Goal: Complete application form: Complete application form

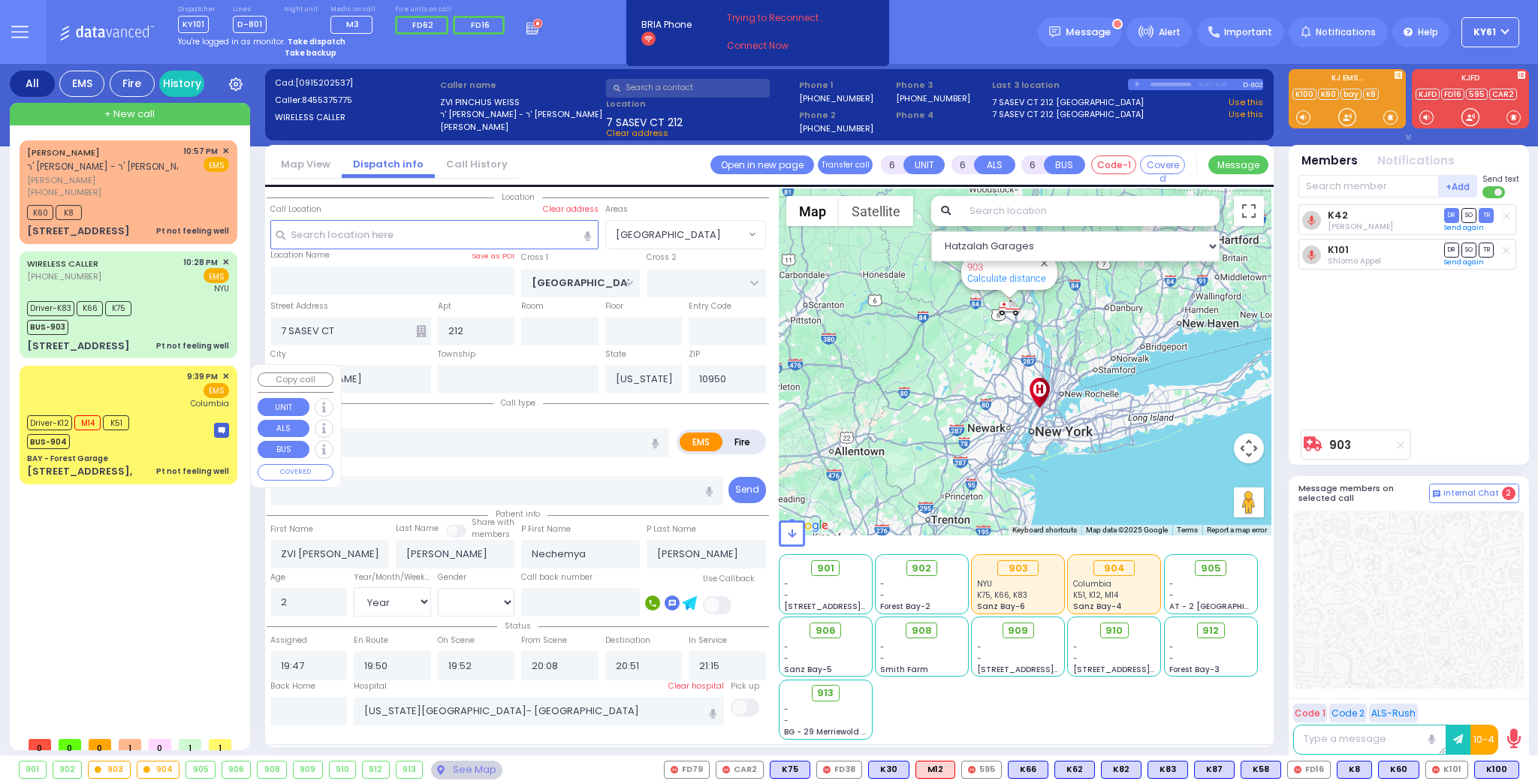
select select "[GEOGRAPHIC_DATA]"
select select "Year"
select select "[DEMOGRAPHIC_DATA]"
click at [161, 404] on div "9:39 PM ✕ EMS [GEOGRAPHIC_DATA]" at bounding box center [128, 390] width 202 height 39
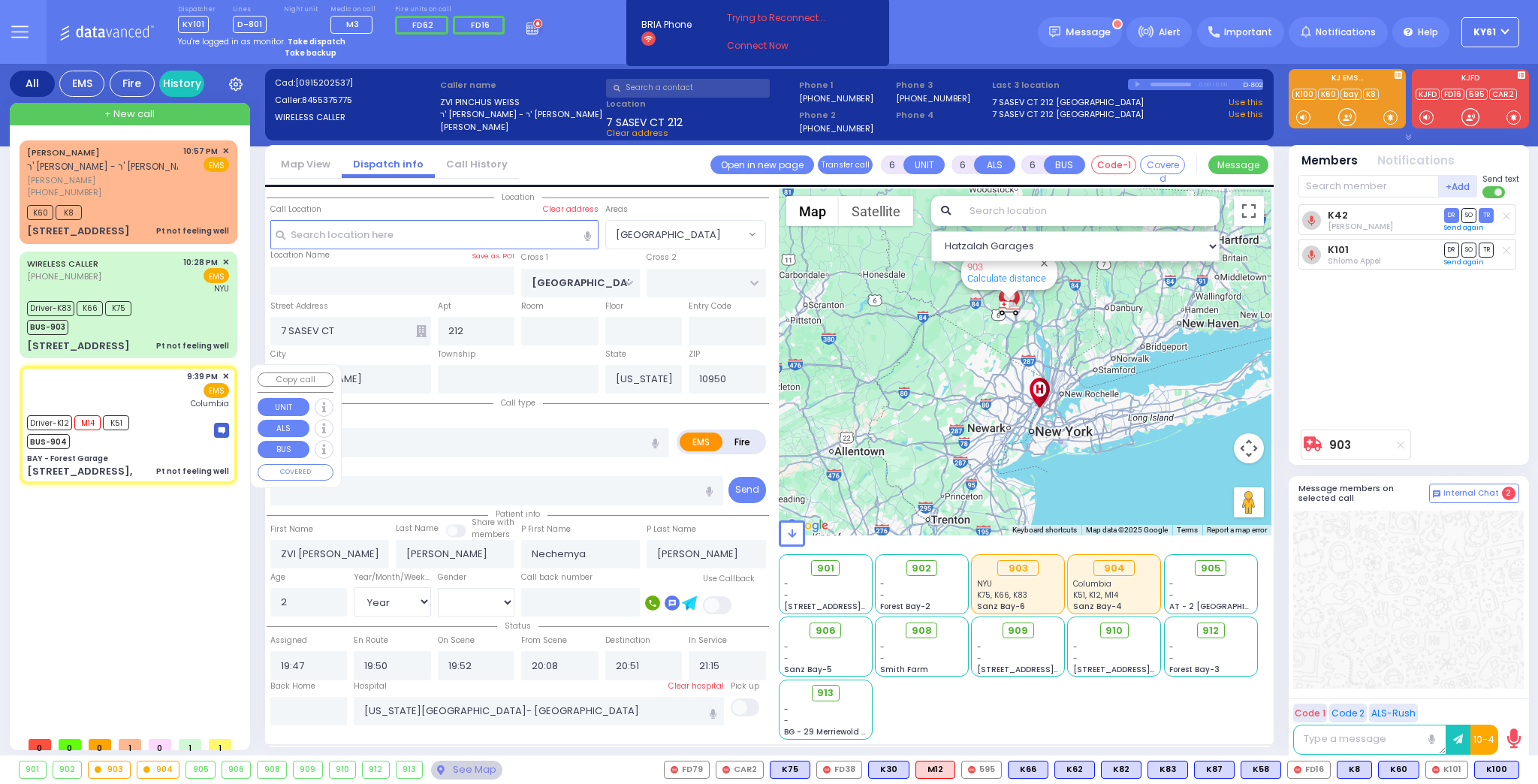
select select
type input "Pt not feeling well"
radio input "true"
type input "[PERSON_NAME]"
type input "Glauber"
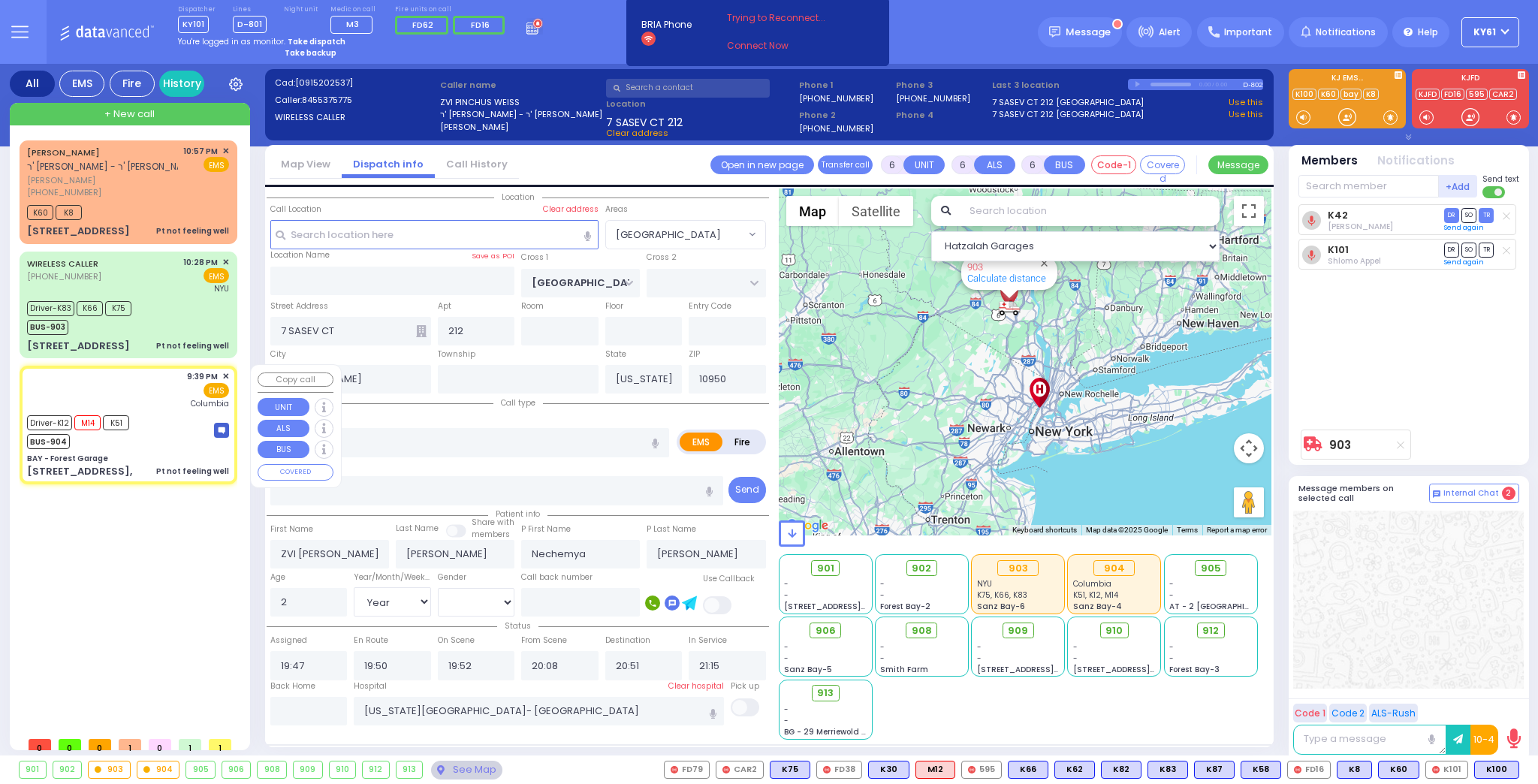
type input "20"
select select "Year"
select select "[DEMOGRAPHIC_DATA]"
type input "21:39"
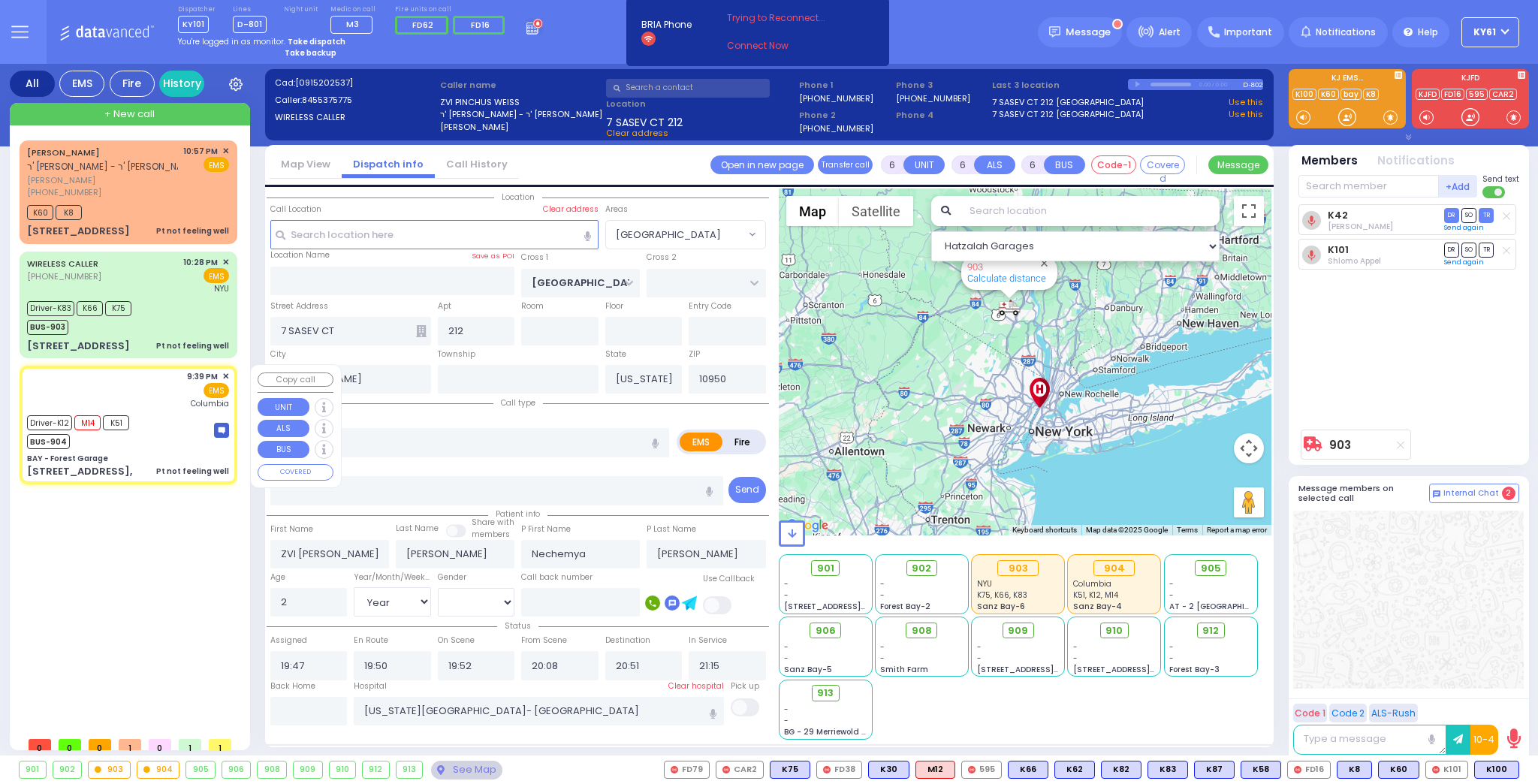
type input "21:40"
type input "22:18"
type input "22:50"
type input "23:00"
select select "Hatzalah Garages"
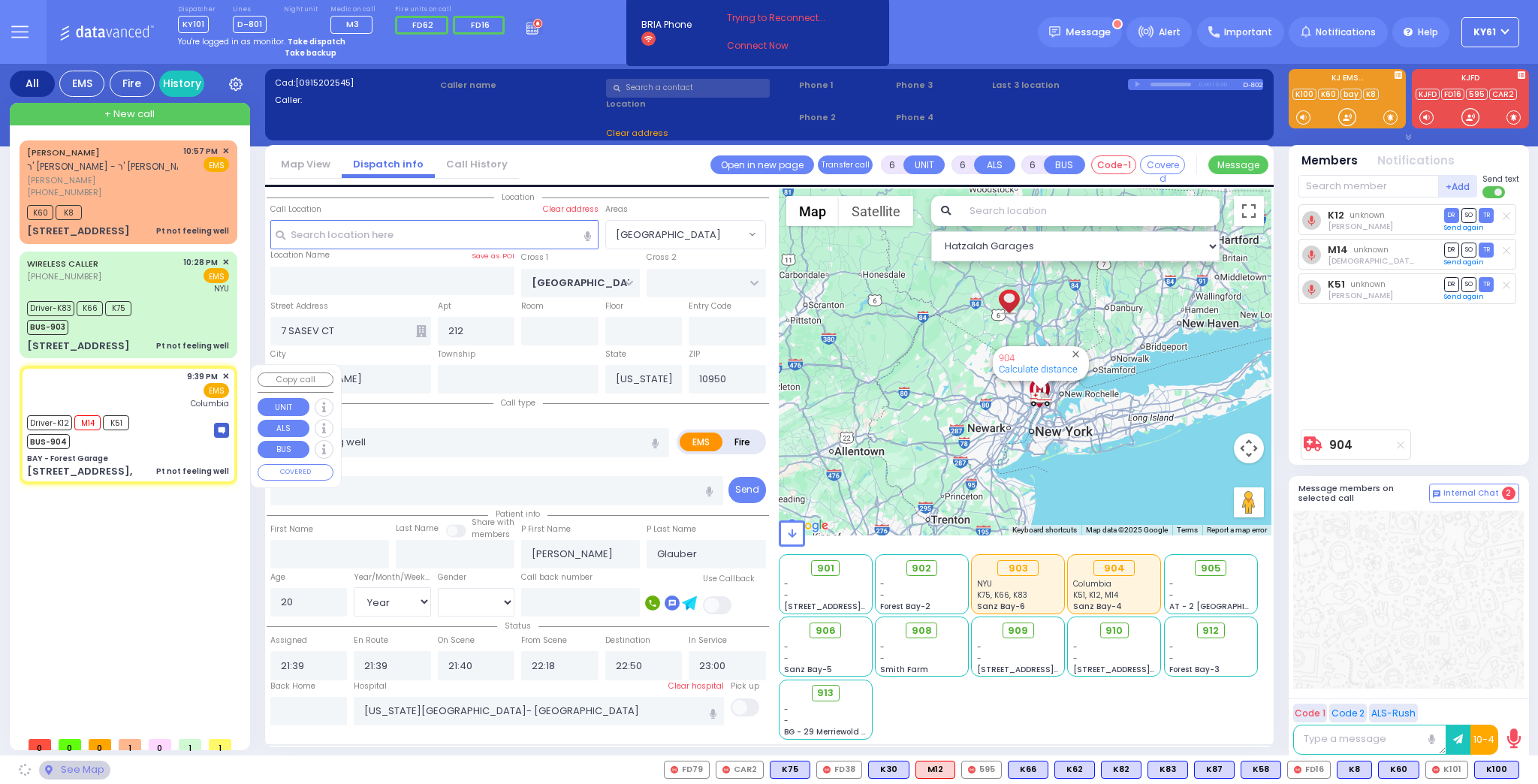
type input "BAY - Forest Garage"
type input "SANZ COURT"
type input "HAYES COURT"
type input "[STREET_ADDRESS],"
type input "Monroe"
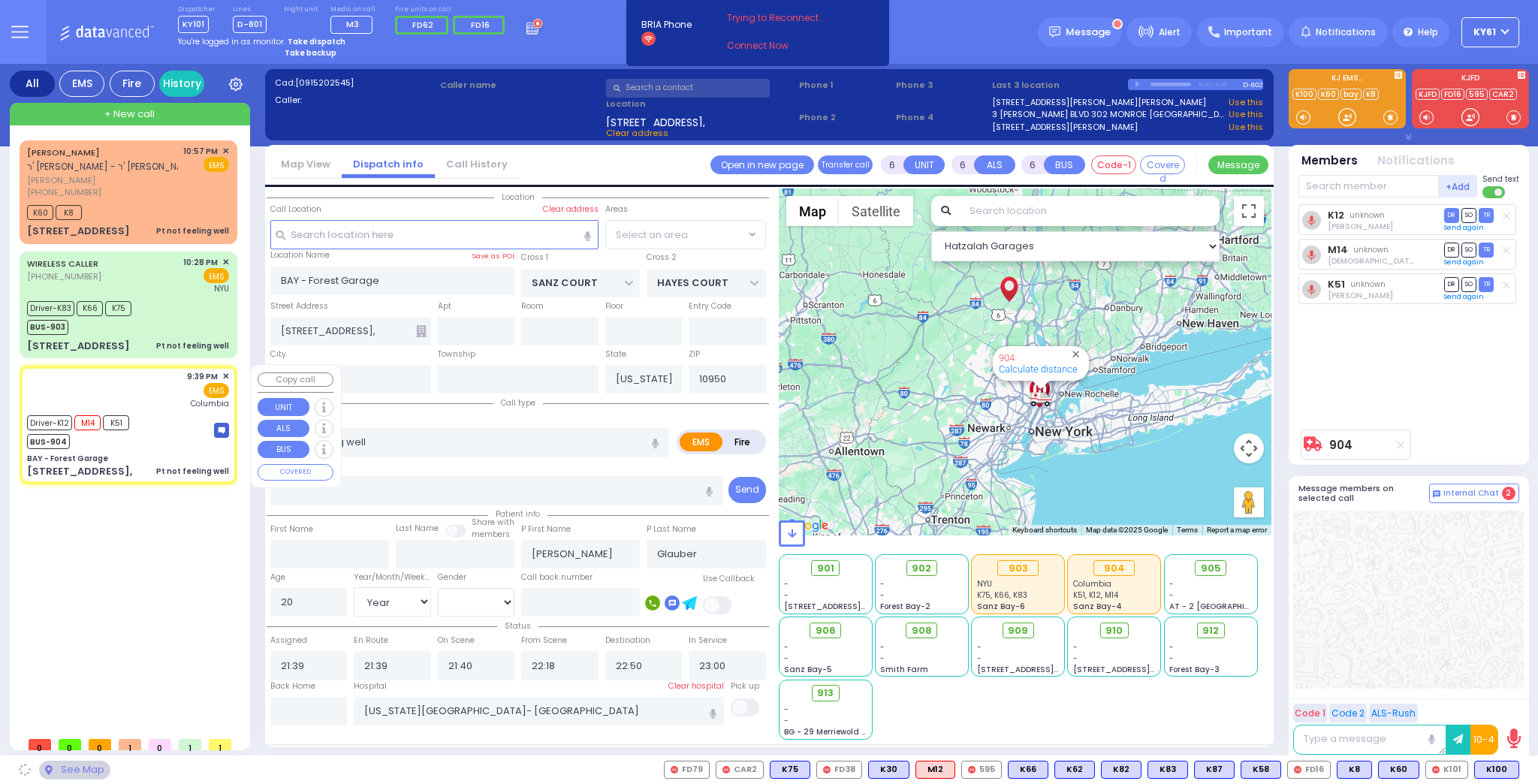
select select "SECTION 2"
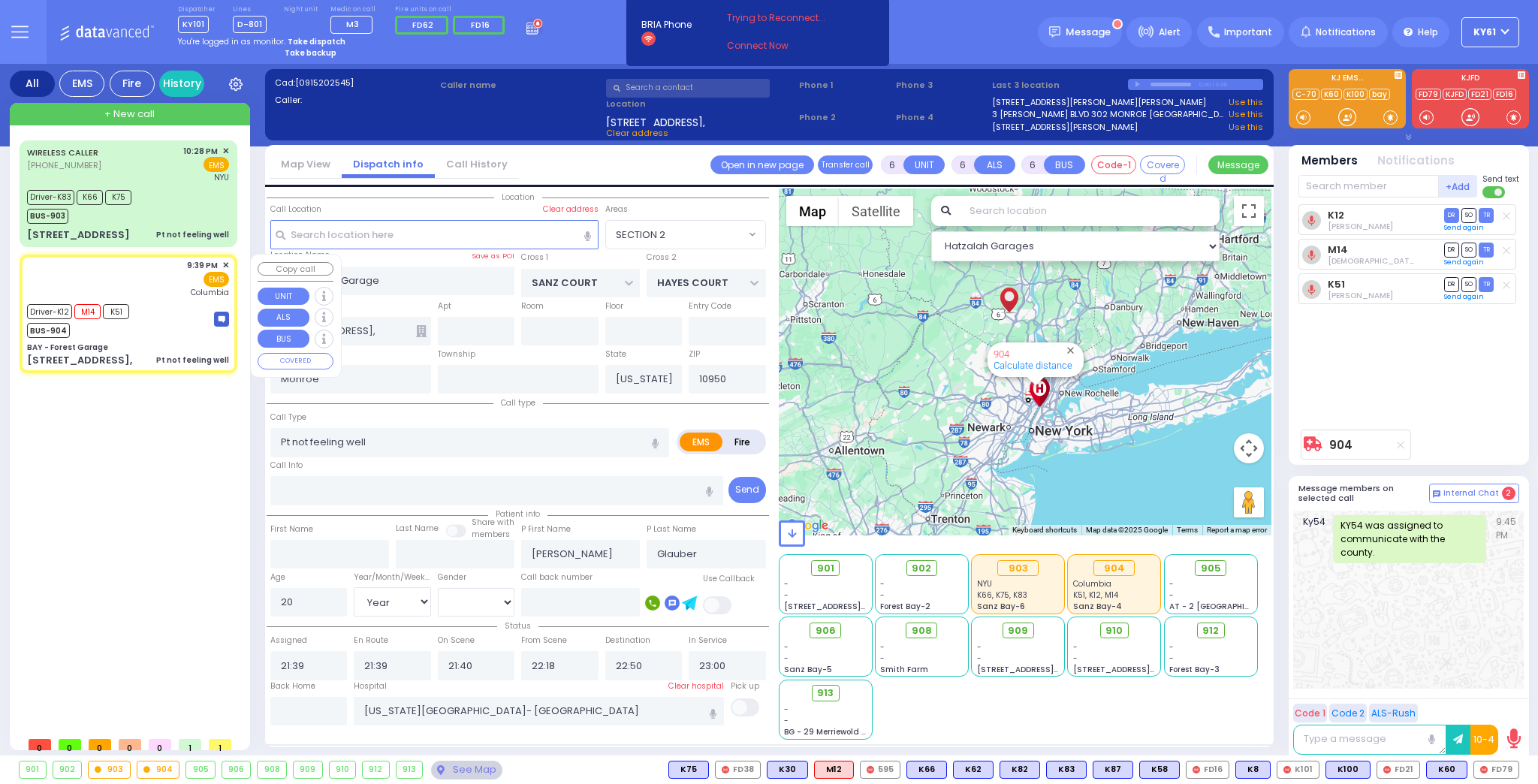
select select
radio input "true"
select select "Year"
select select "[DEMOGRAPHIC_DATA]"
select select "Hatzalah Garages"
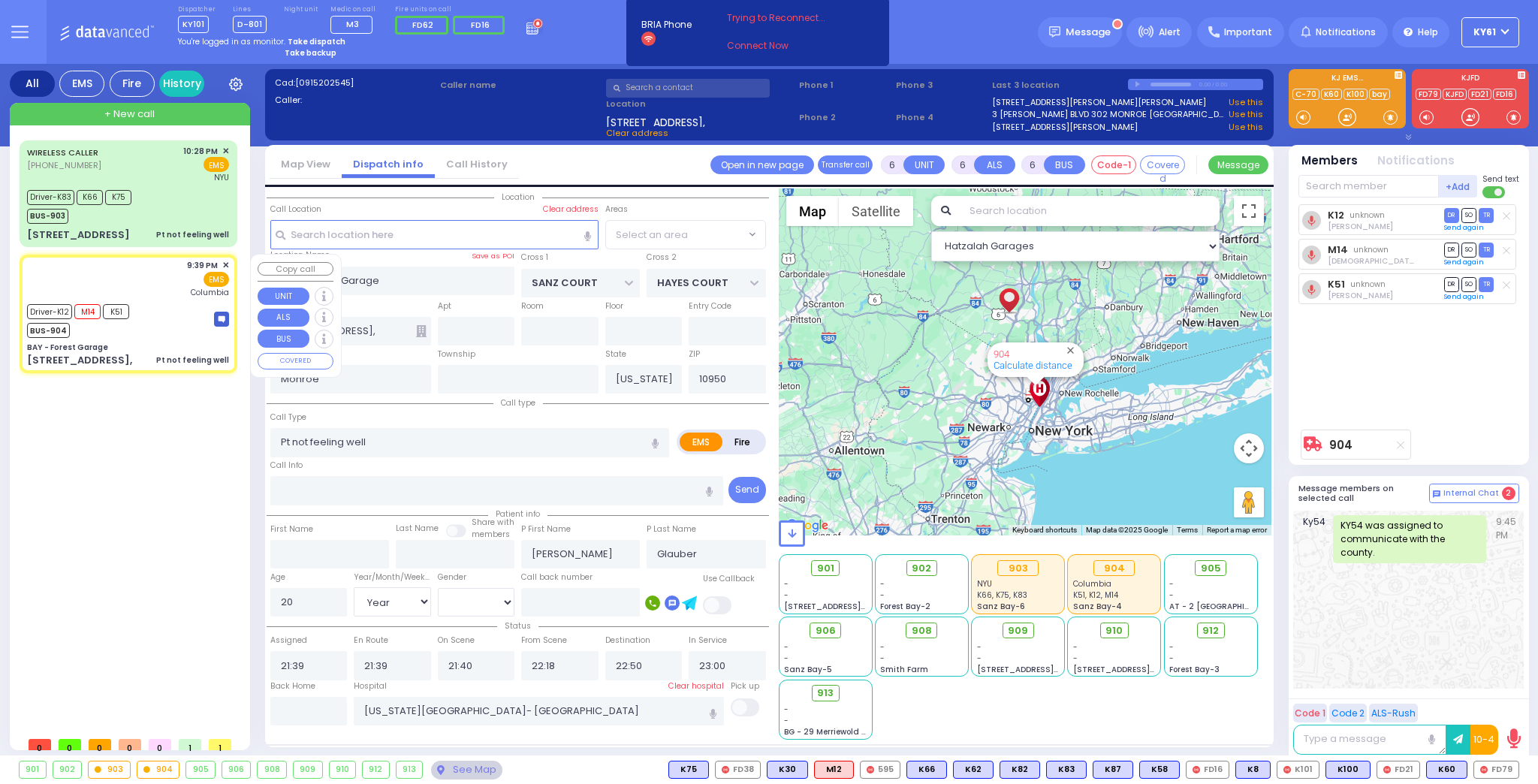
select select "SECTION 2"
select select
radio input "true"
select select "Year"
select select "[DEMOGRAPHIC_DATA]"
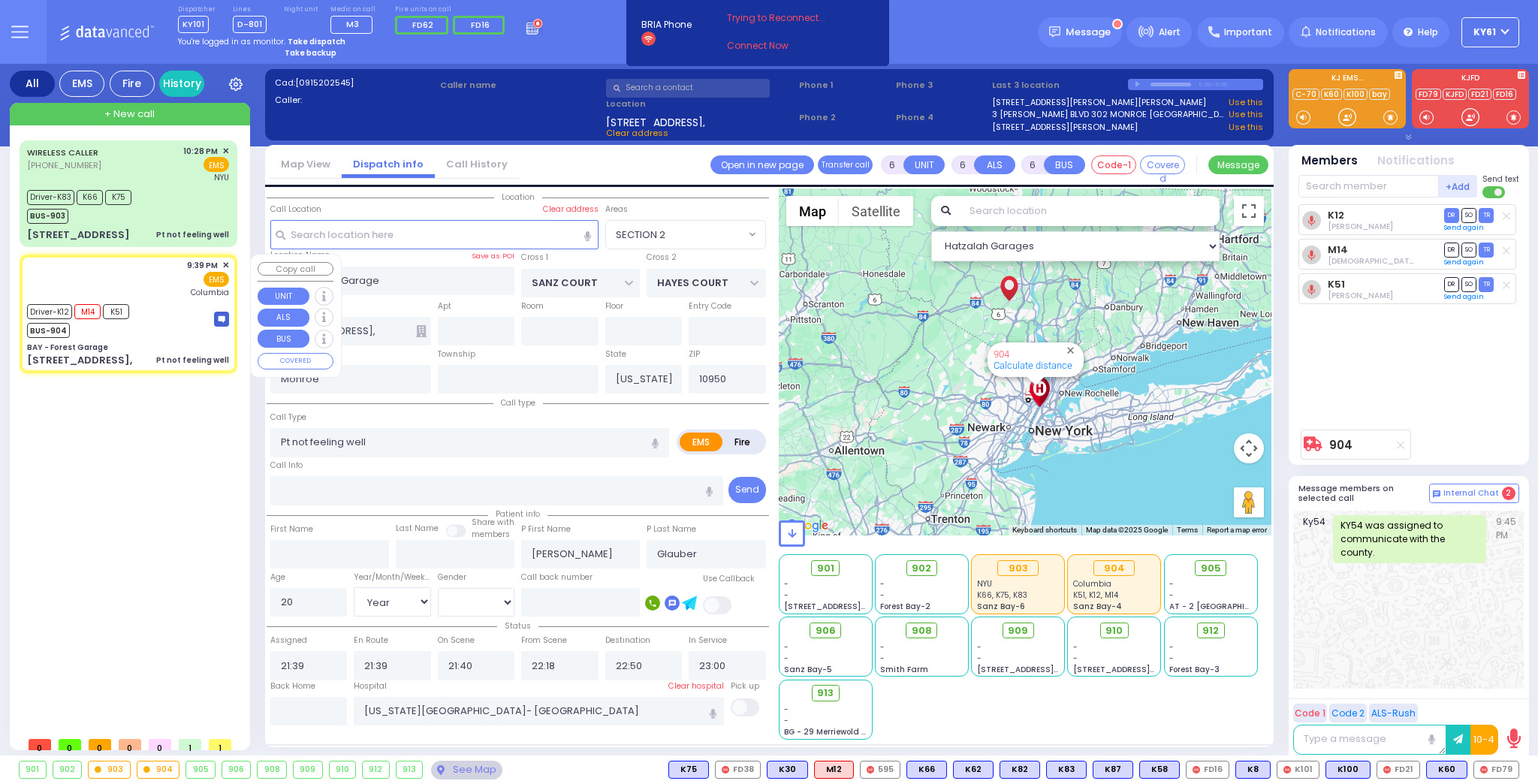
type input "22:10"
select select "Hatzalah Garages"
select select "SECTION 2"
select select
radio input "true"
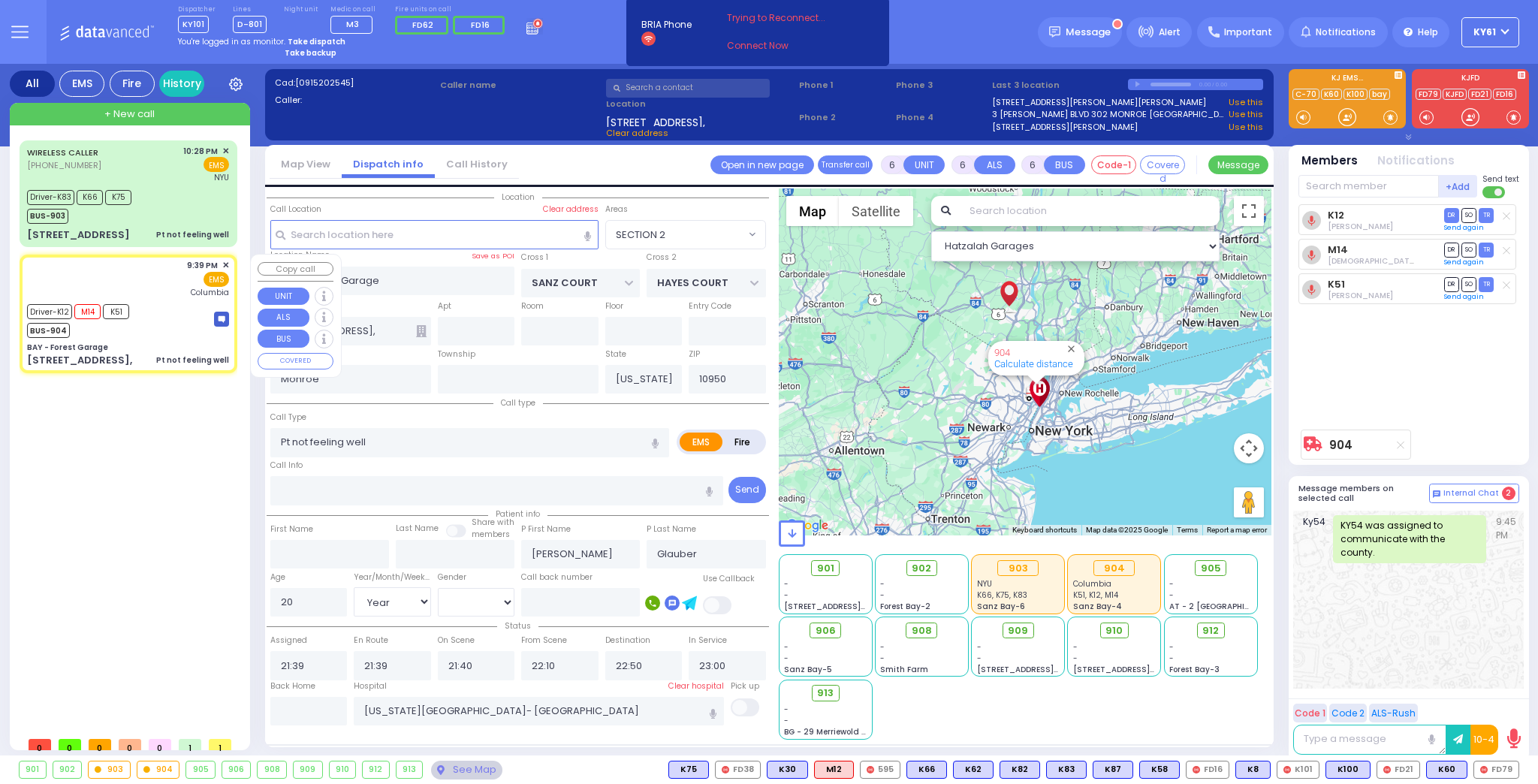
select select "Year"
select select "[DEMOGRAPHIC_DATA]"
type input "22:18"
select select "Hatzalah Garages"
select select "SECTION 2"
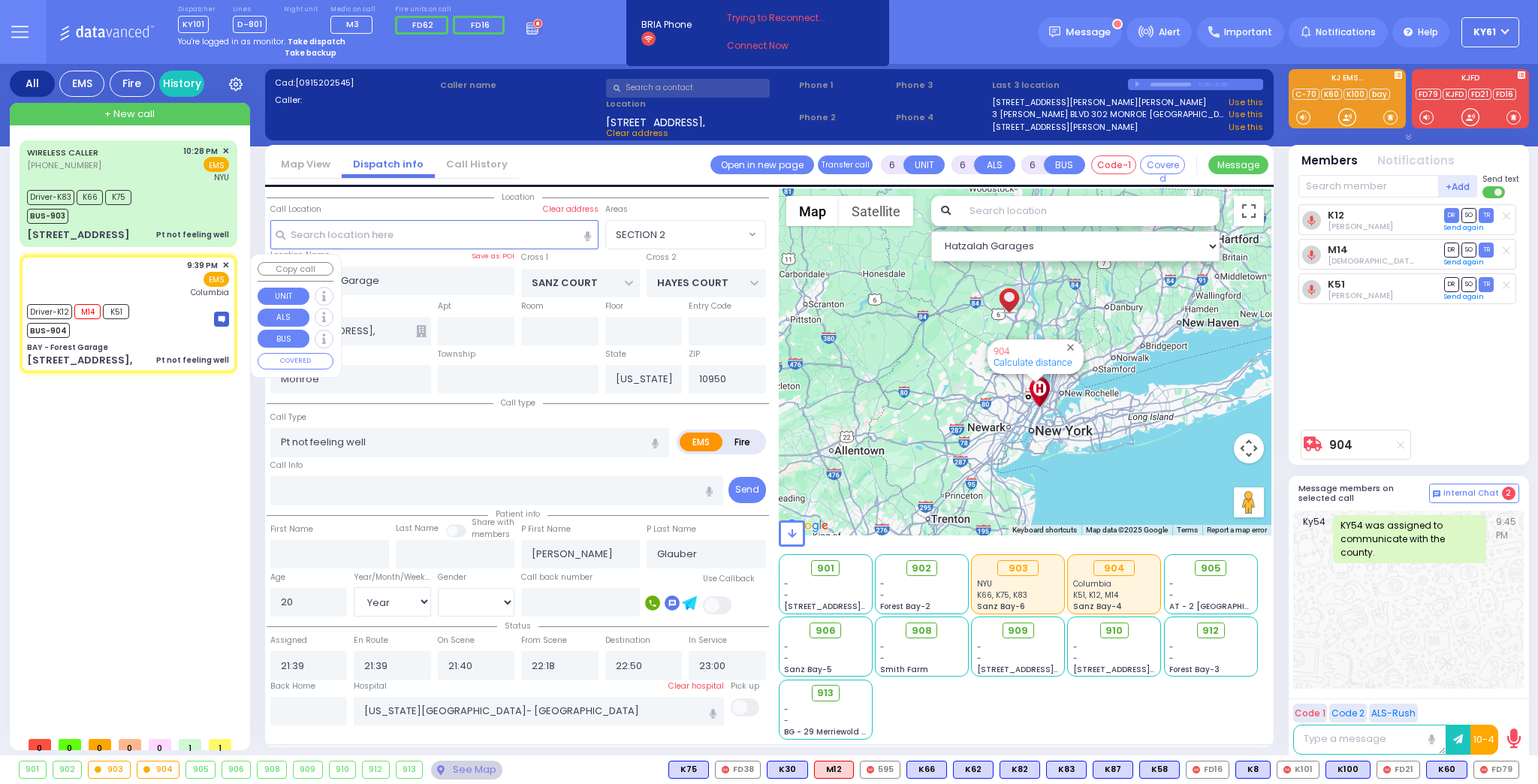
select select
radio input "true"
select select "Year"
select select "[DEMOGRAPHIC_DATA]"
select select "Hatzalah Garages"
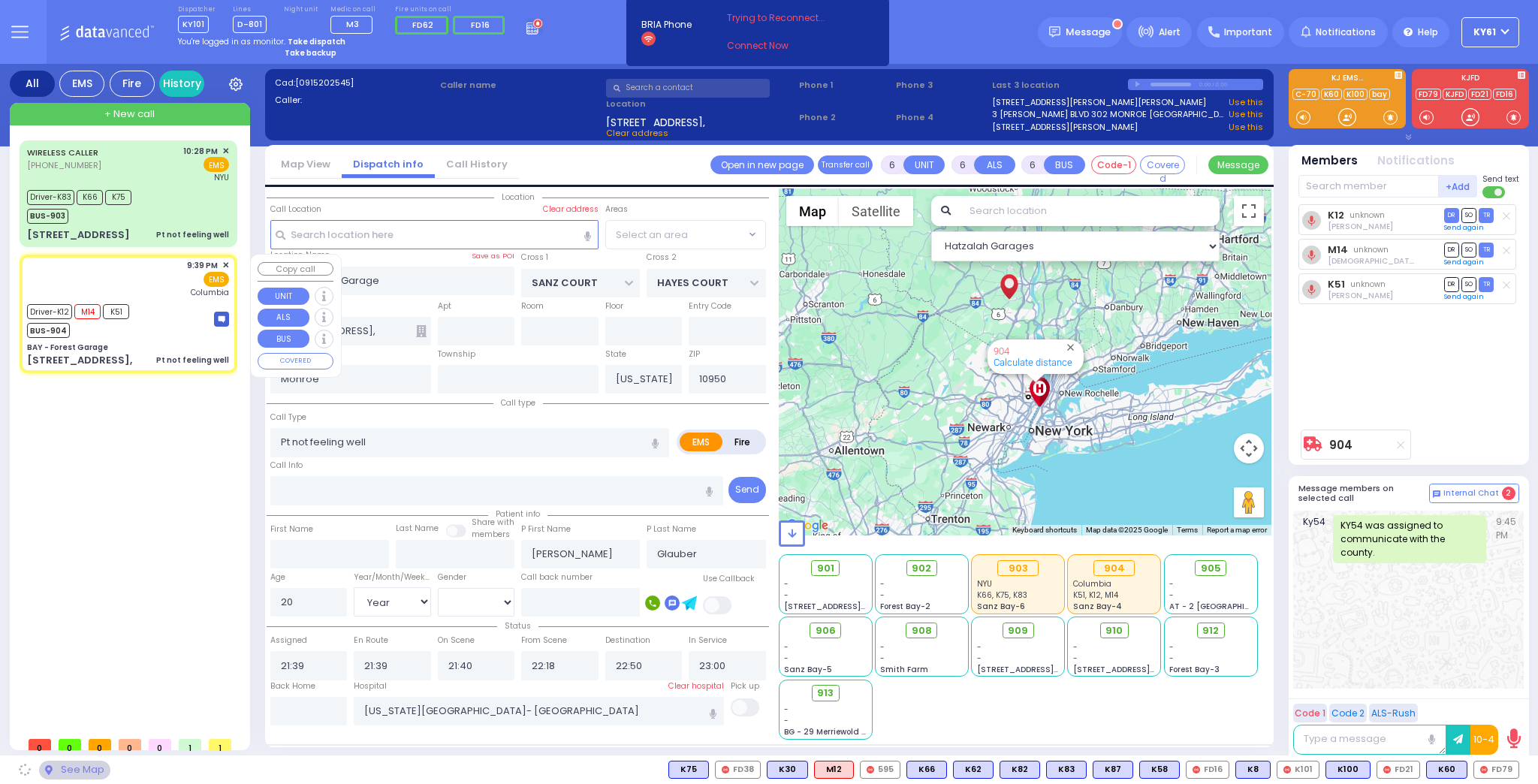
select select "SECTION 2"
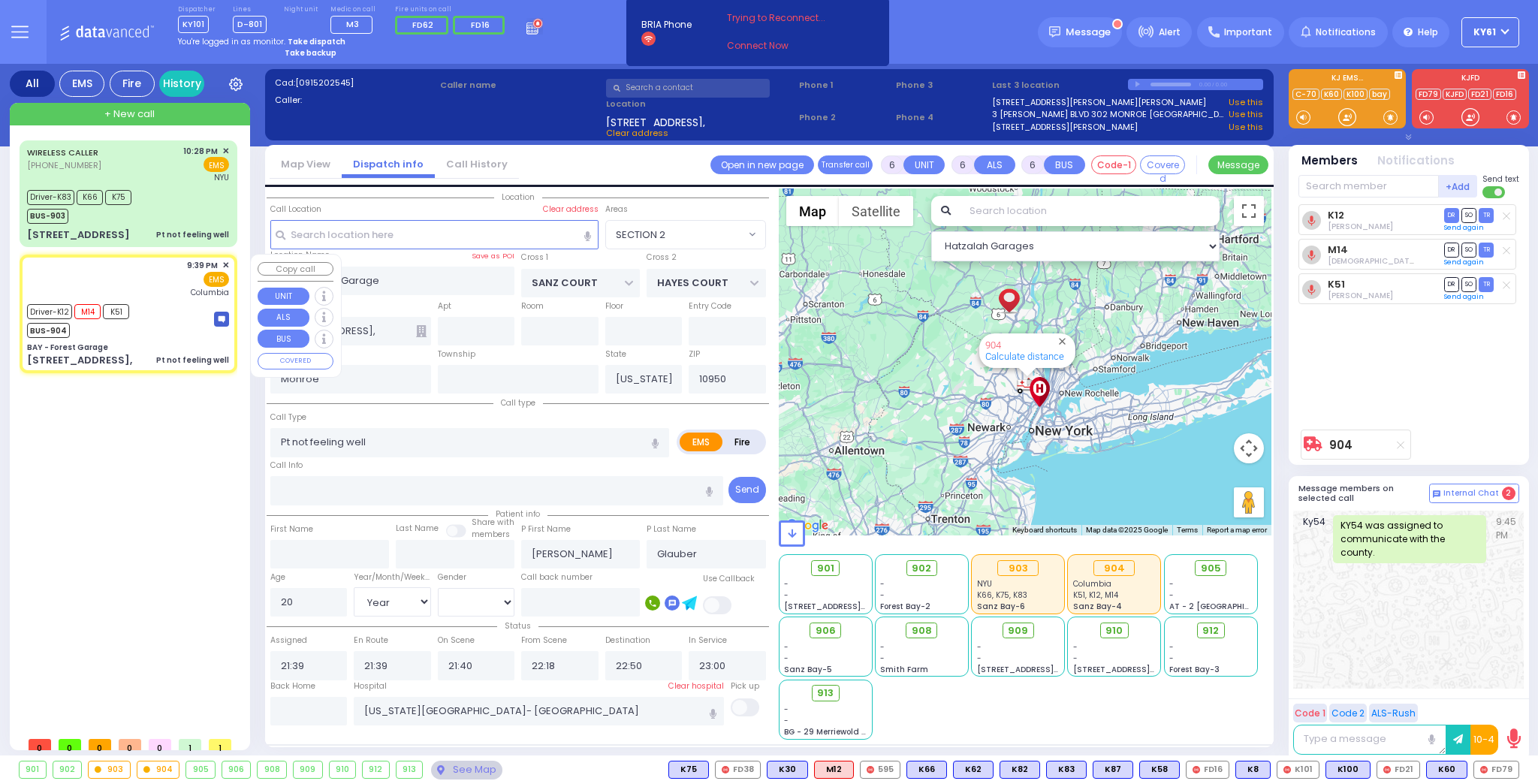
select select
radio input "true"
select select "Year"
select select "[DEMOGRAPHIC_DATA]"
select select "Hatzalah Garages"
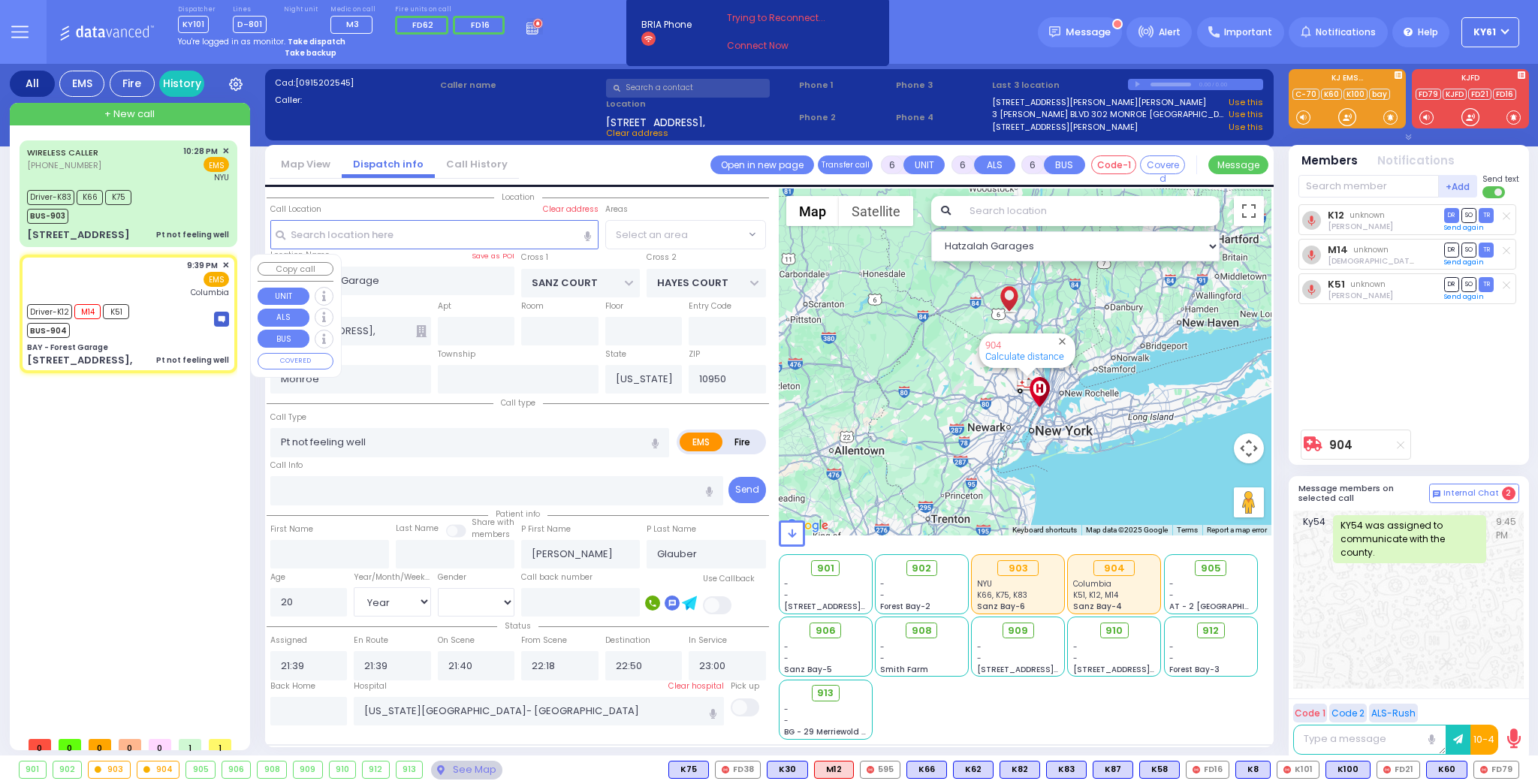
select select "SECTION 2"
select select
radio input "true"
select select "Year"
select select "[DEMOGRAPHIC_DATA]"
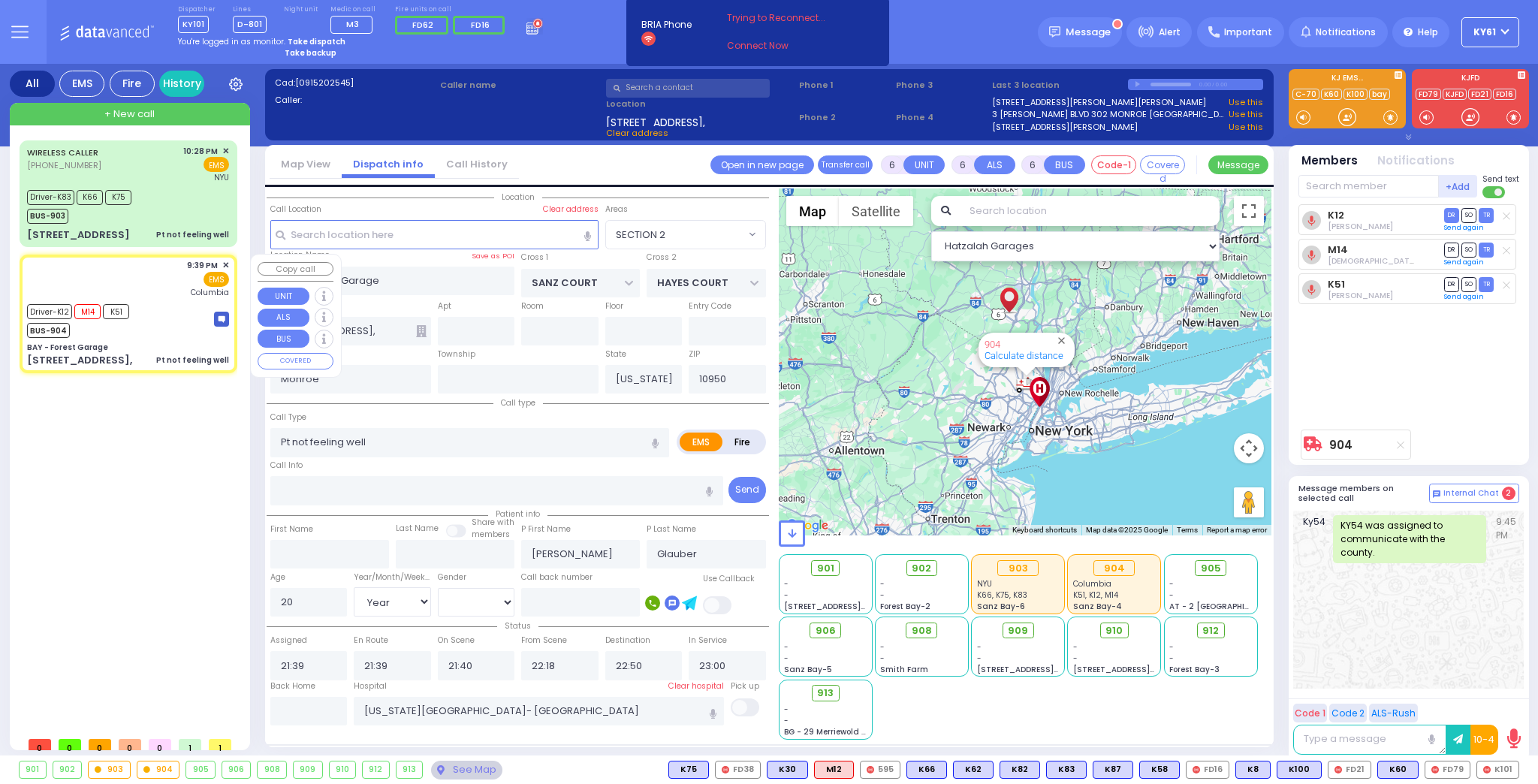
select select "Hatzalah Garages"
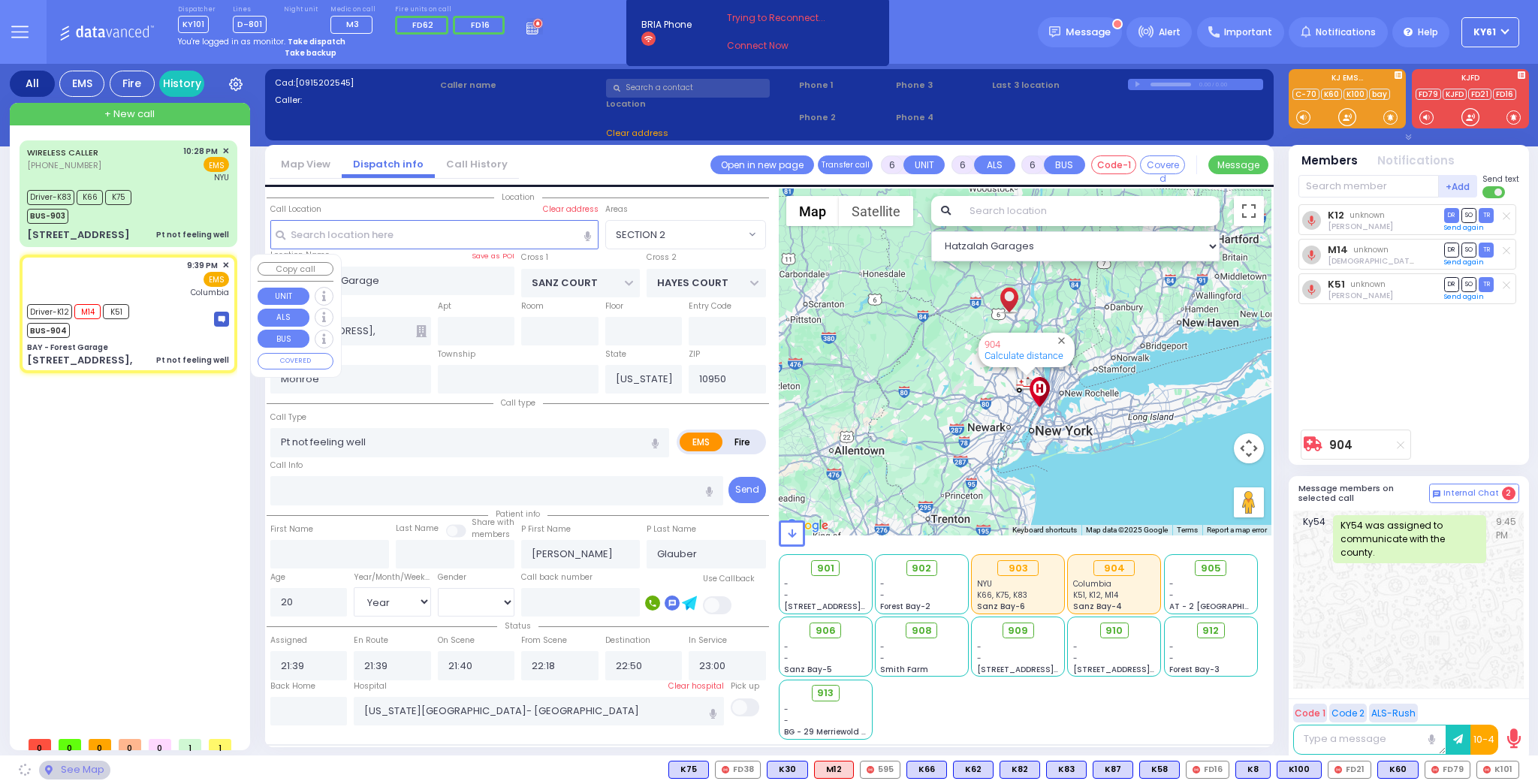
select select "SECTION 2"
